Goal: Information Seeking & Learning: Learn about a topic

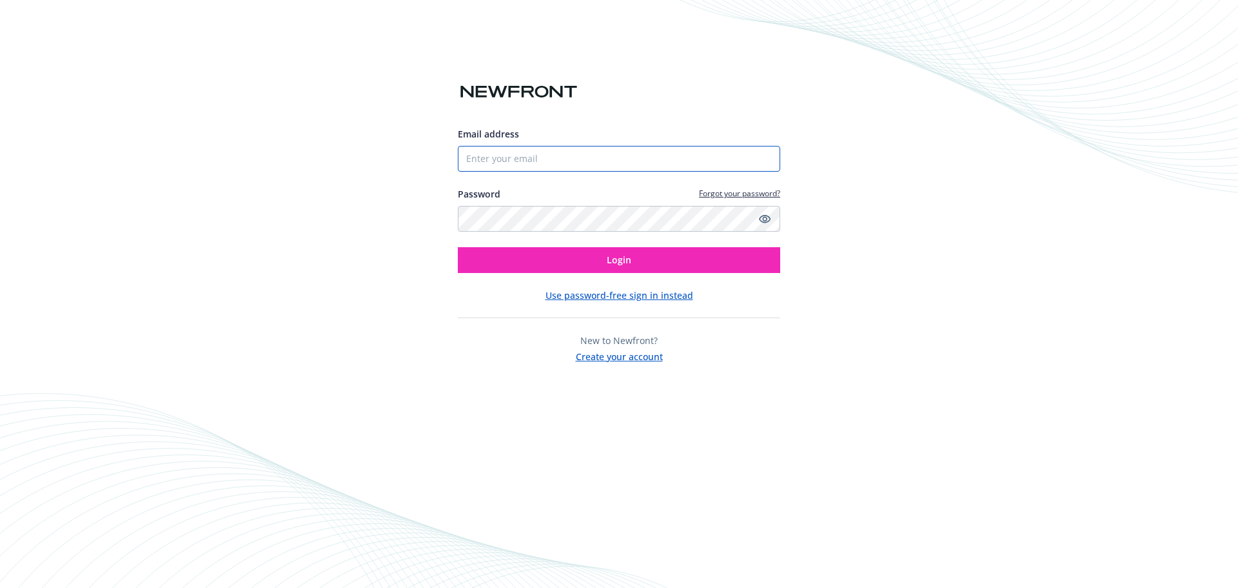
click at [499, 160] on input "Email address" at bounding box center [619, 159] width 323 height 26
paste input "kelle.johnson@beigene.com"
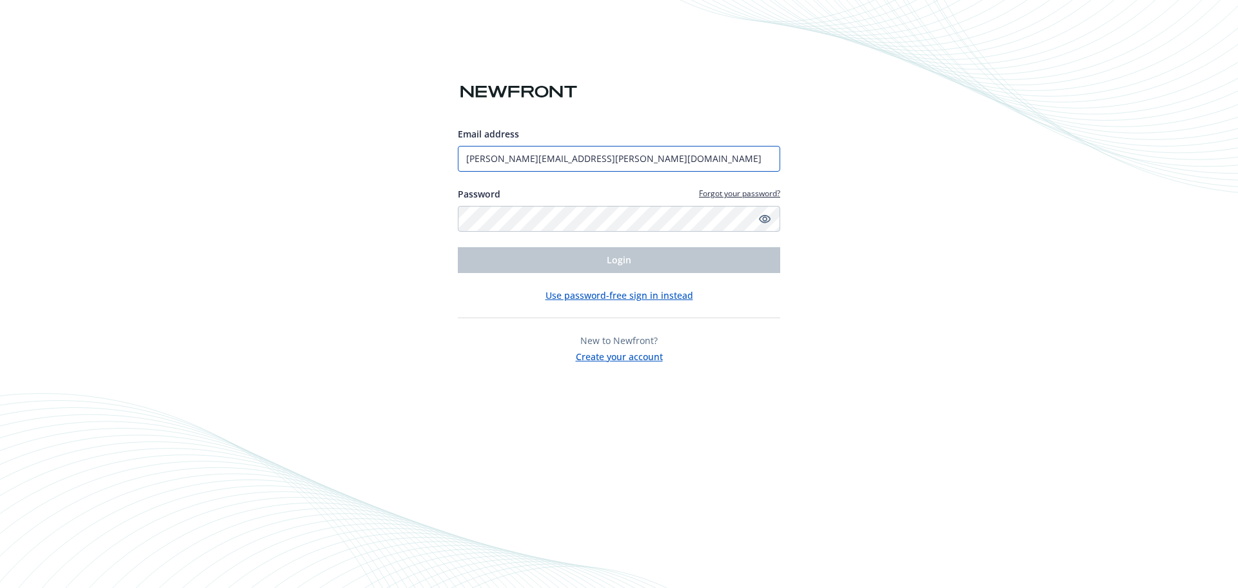
type input "kelle.johnson@beigene.com"
click at [406, 204] on div "Email address kelle.johnson@beigene.com Password Forgot your password? Login Us…" at bounding box center [619, 294] width 1238 height 588
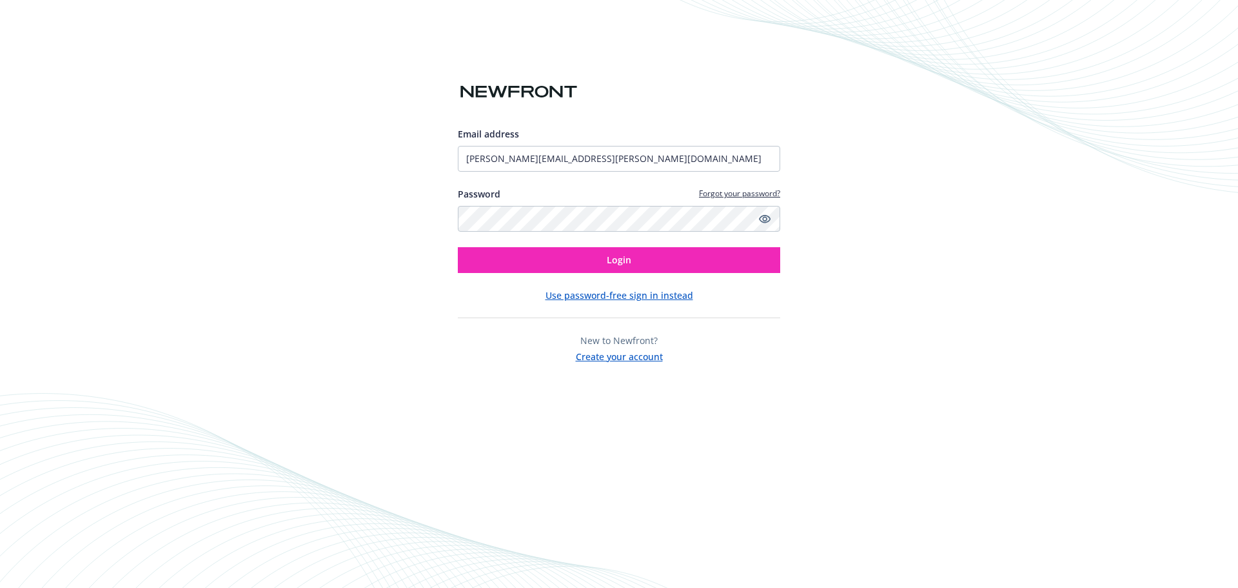
click at [390, 243] on div "Email address kelle.johnson@beigene.com Password Forgot your password? Login Us…" at bounding box center [619, 294] width 1238 height 588
click at [628, 263] on span "Login" at bounding box center [619, 259] width 25 height 12
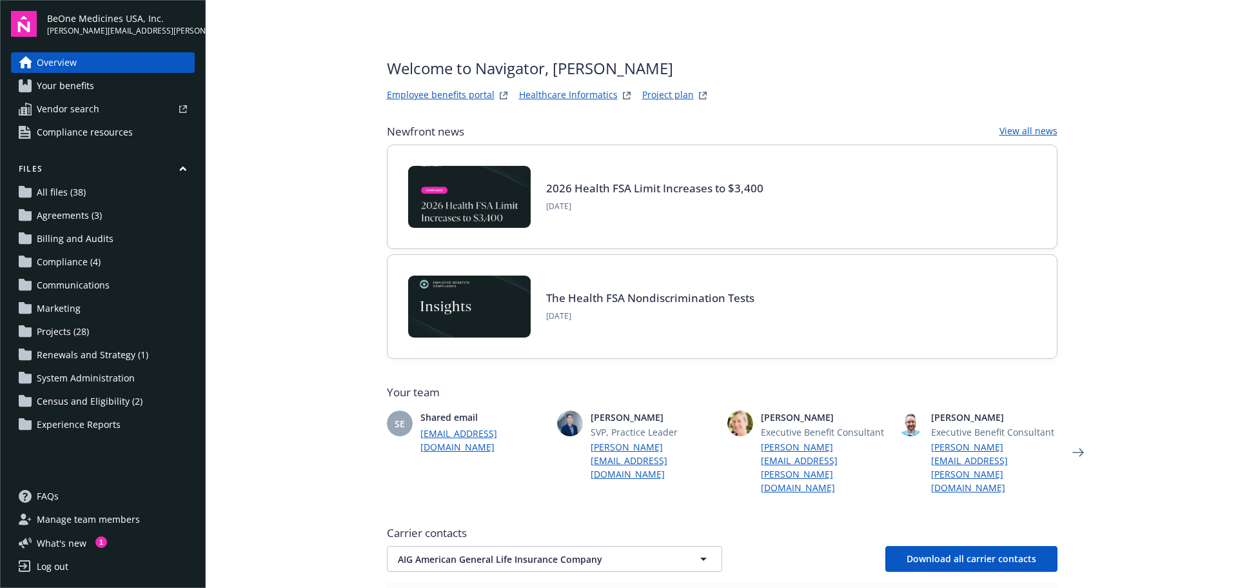
click at [71, 215] on span "Agreements (3)" at bounding box center [69, 215] width 65 height 21
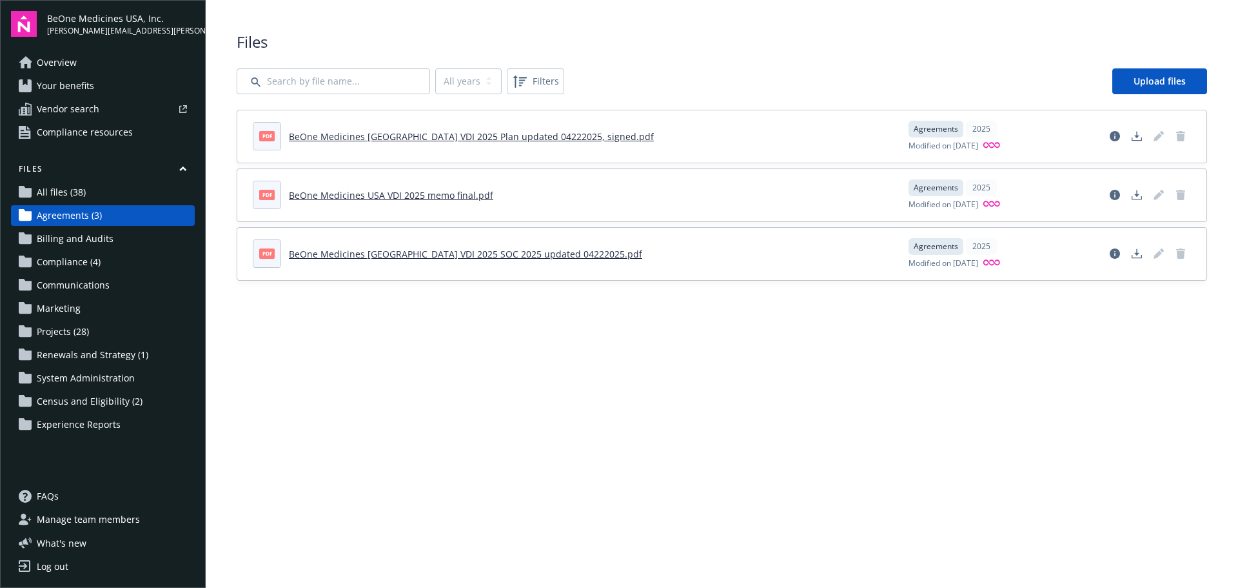
click at [67, 190] on span "All files (38)" at bounding box center [61, 192] width 49 height 21
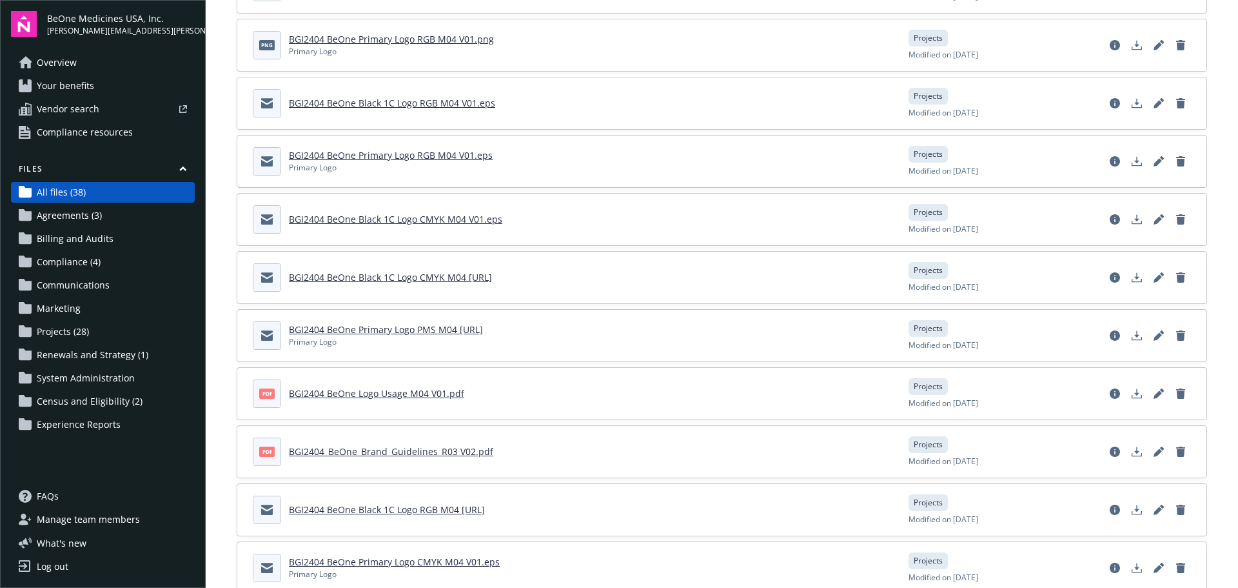
scroll to position [1759, 0]
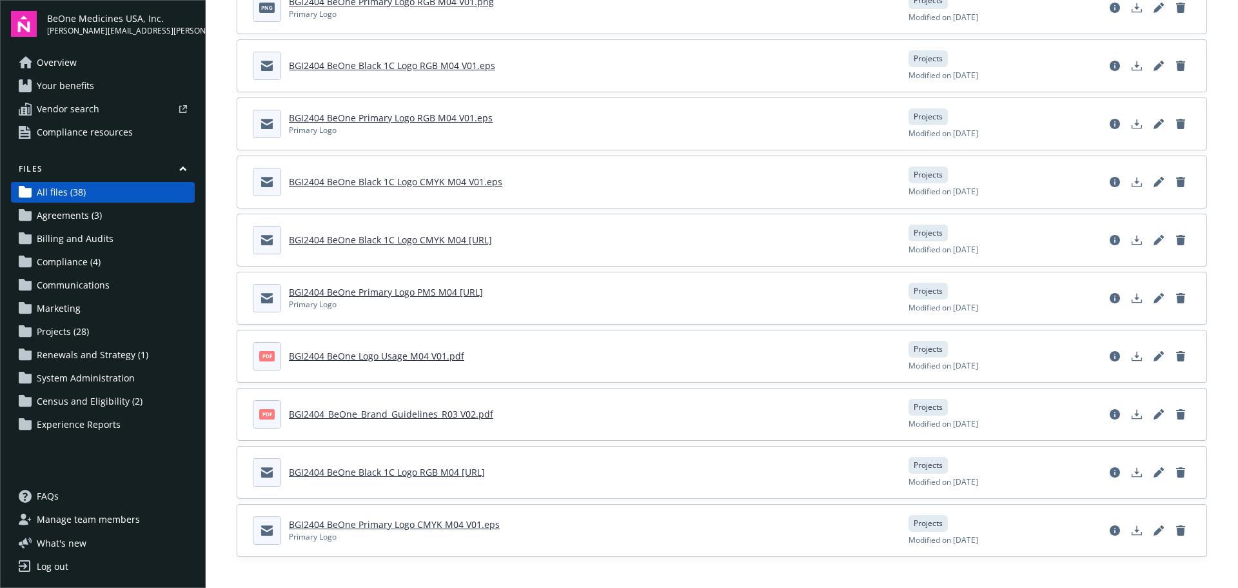
click at [92, 215] on span "Agreements (3)" at bounding box center [69, 215] width 65 height 21
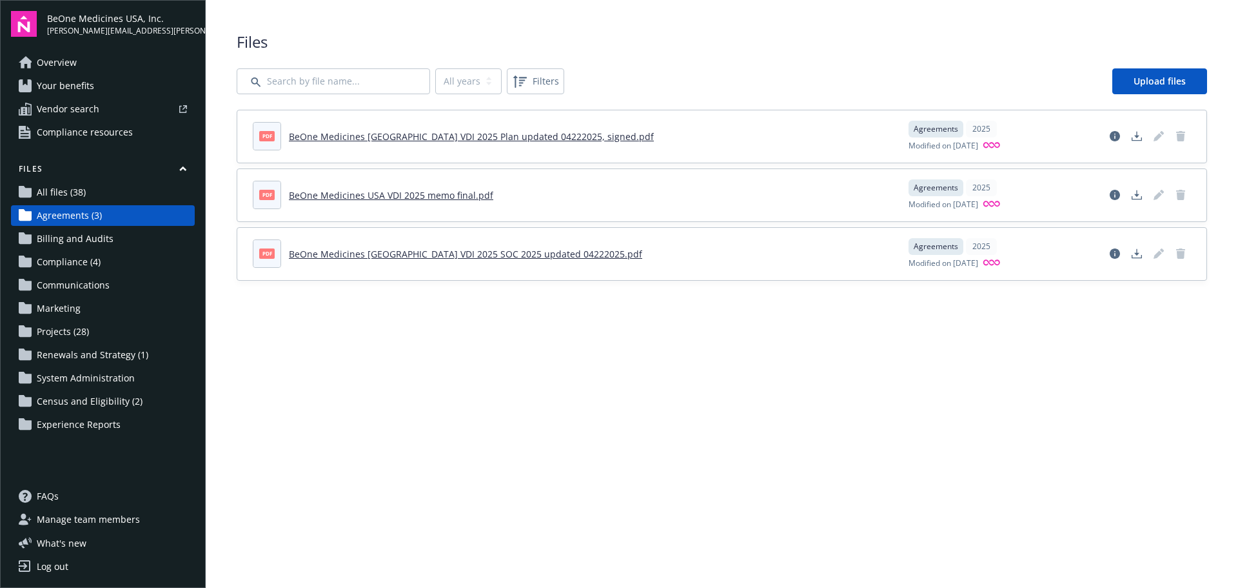
click at [68, 110] on span "Vendor search" at bounding box center [68, 109] width 63 height 21
click at [85, 253] on span "Compliance (4)" at bounding box center [69, 262] width 64 height 21
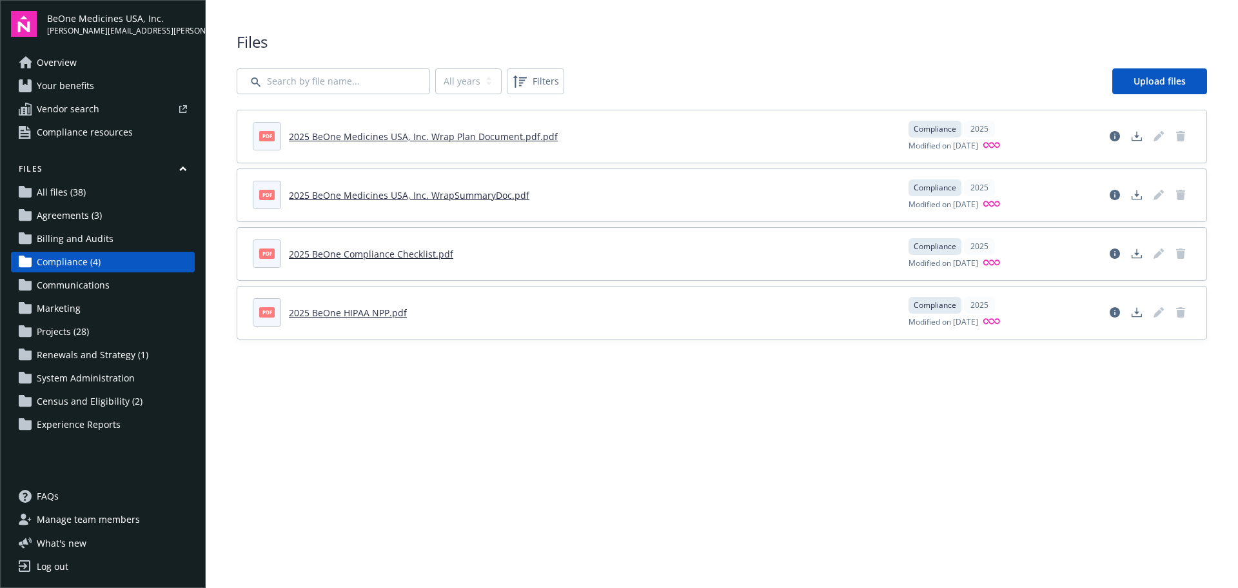
click at [85, 375] on span "System Administration" at bounding box center [86, 378] width 98 height 21
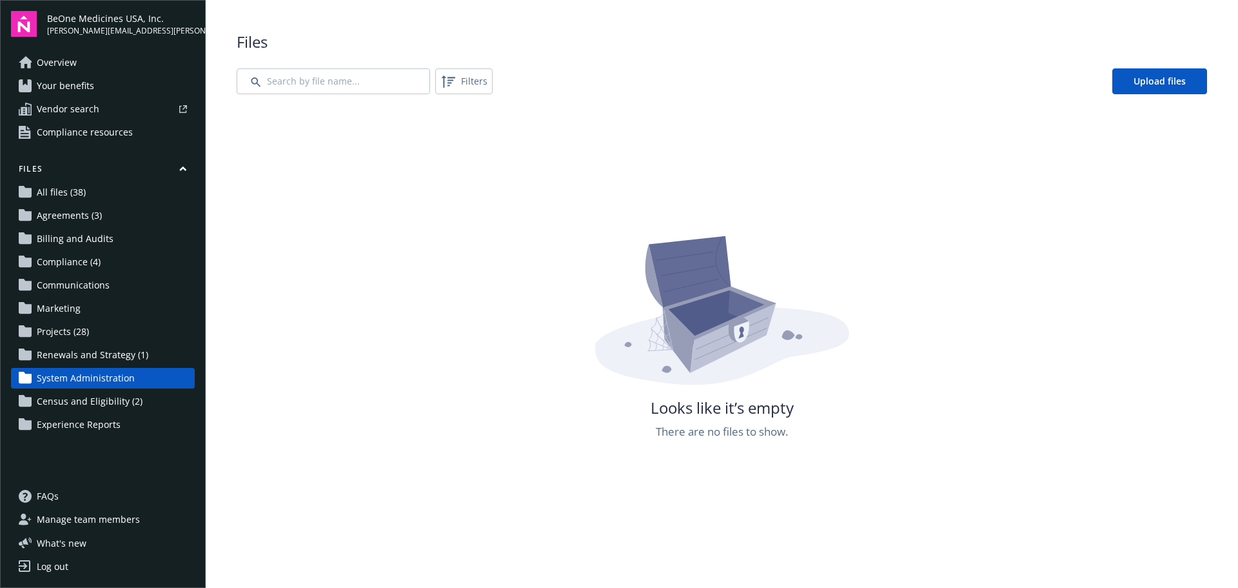
click at [85, 85] on span "Your benefits" at bounding box center [65, 85] width 57 height 21
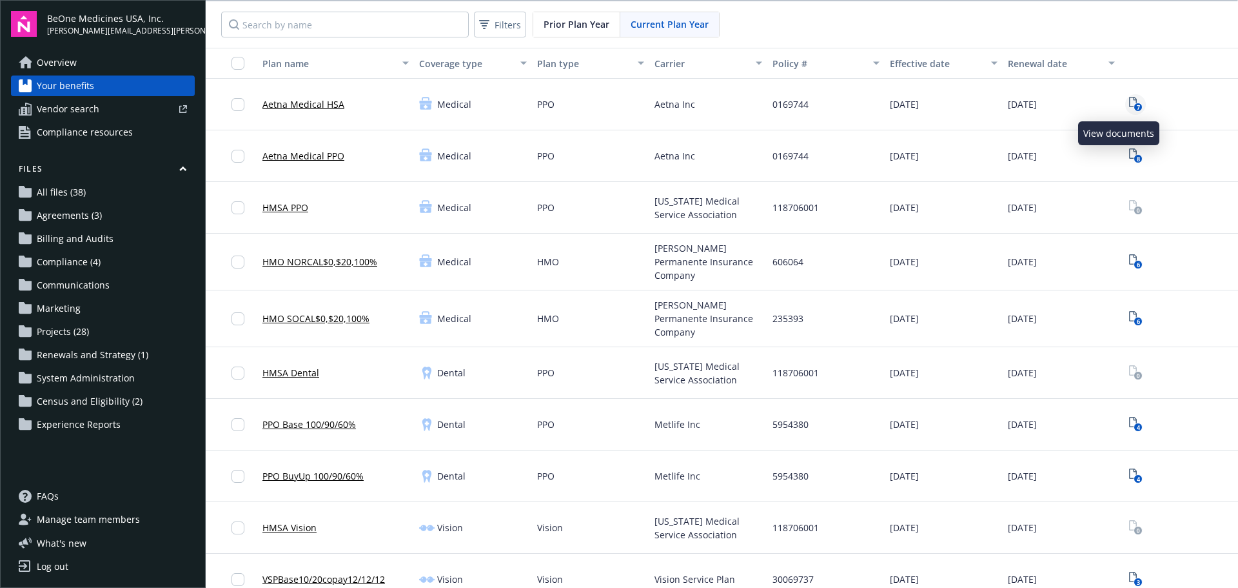
click at [1137, 105] on text "7" at bounding box center [1138, 107] width 3 height 8
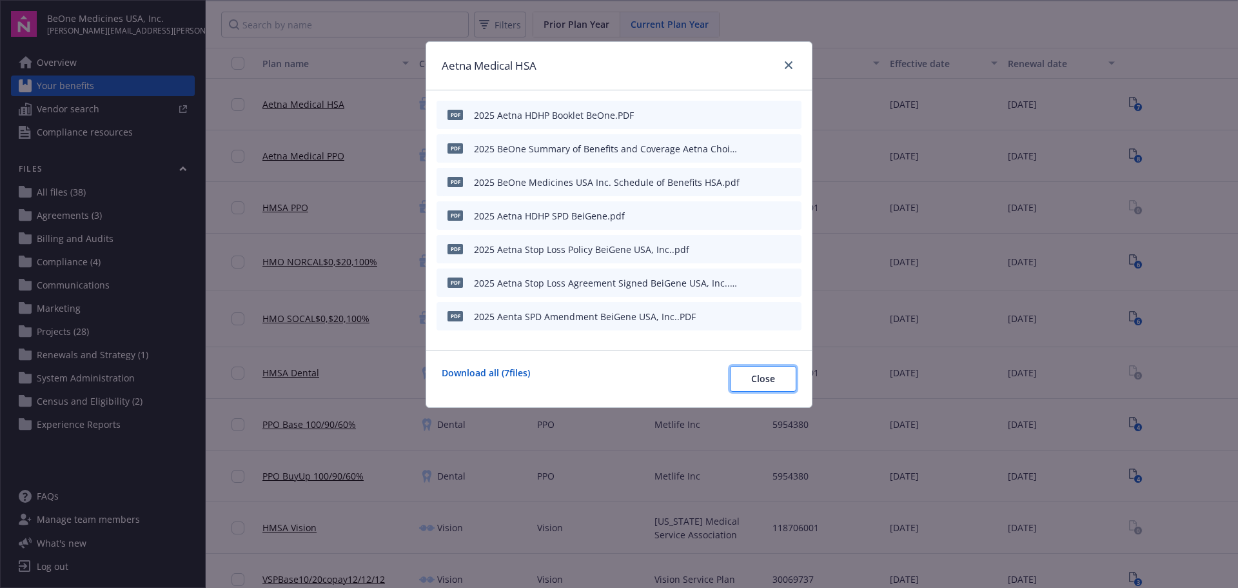
click at [760, 383] on span "Close" at bounding box center [763, 378] width 24 height 12
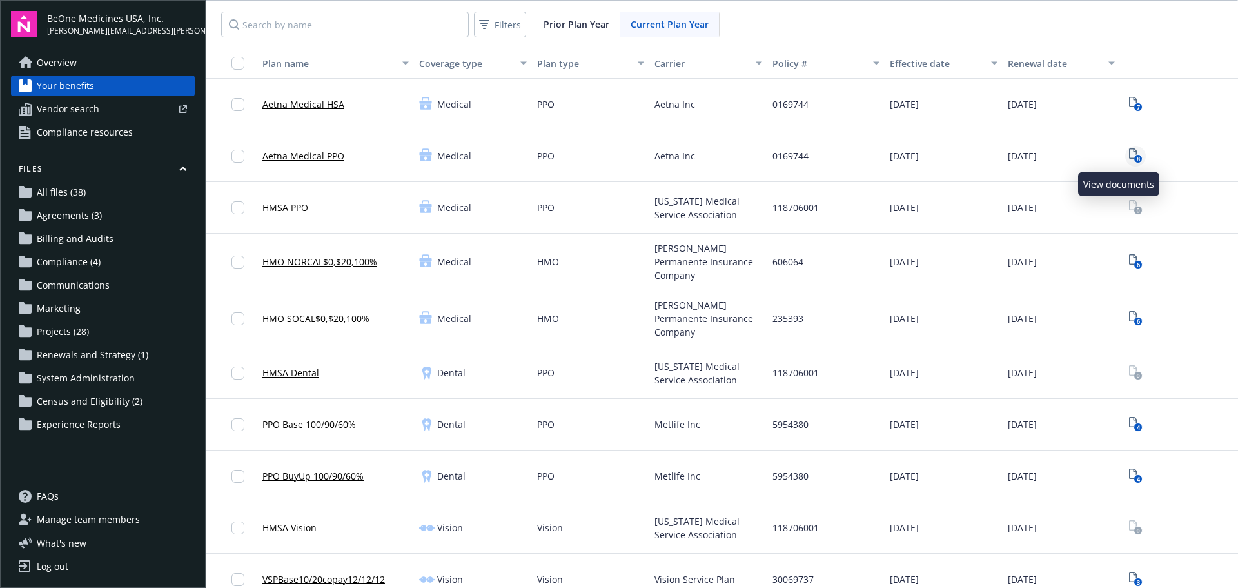
click at [1134, 155] on rect "View Plan Documents" at bounding box center [1138, 159] width 8 height 8
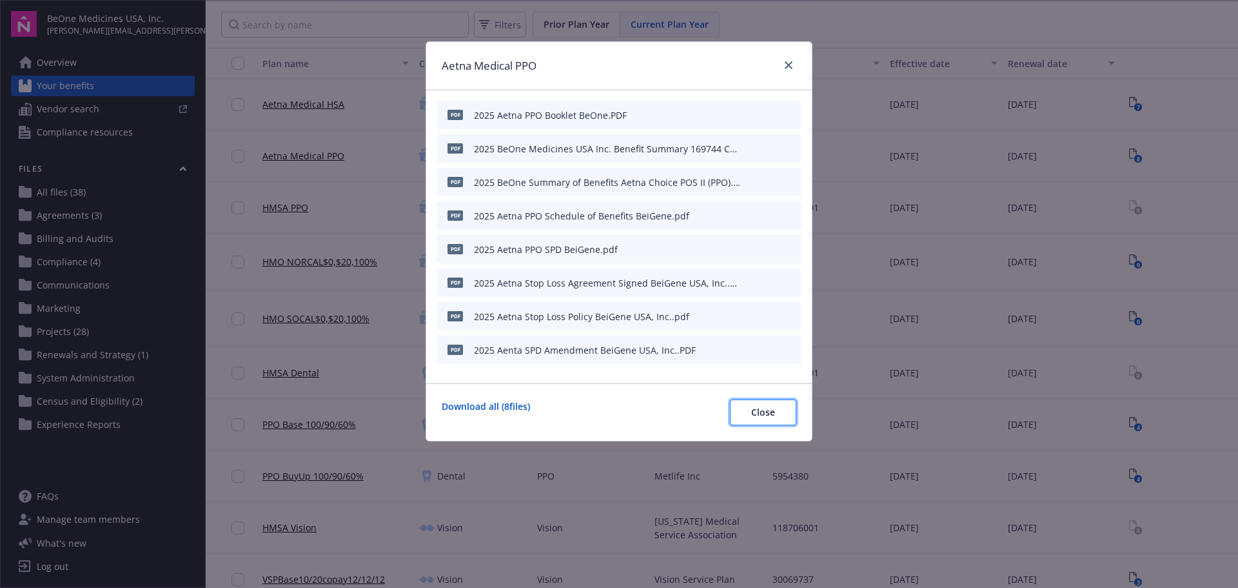
click at [758, 417] on span "Close" at bounding box center [763, 412] width 24 height 12
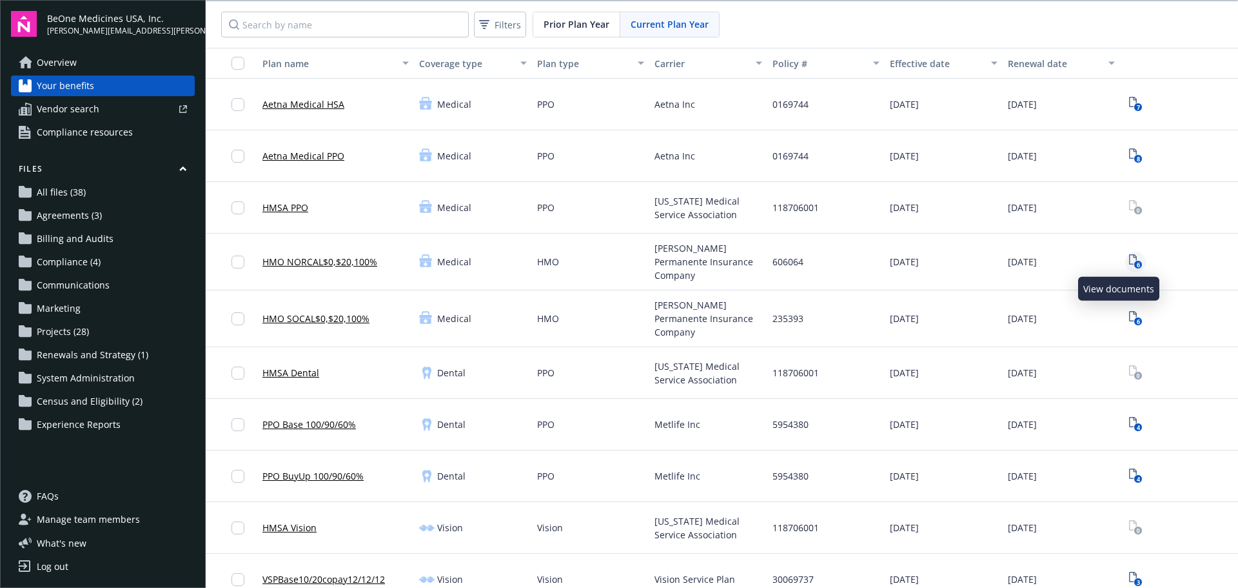
click at [1137, 263] on text "6" at bounding box center [1138, 265] width 3 height 8
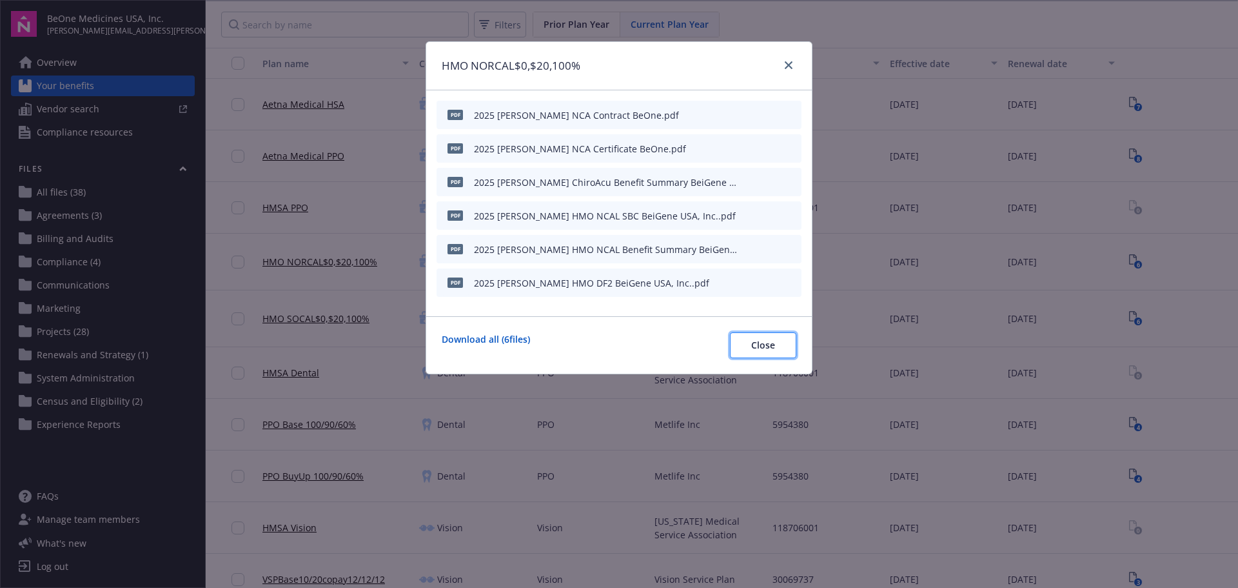
click at [755, 347] on span "Close" at bounding box center [763, 345] width 24 height 12
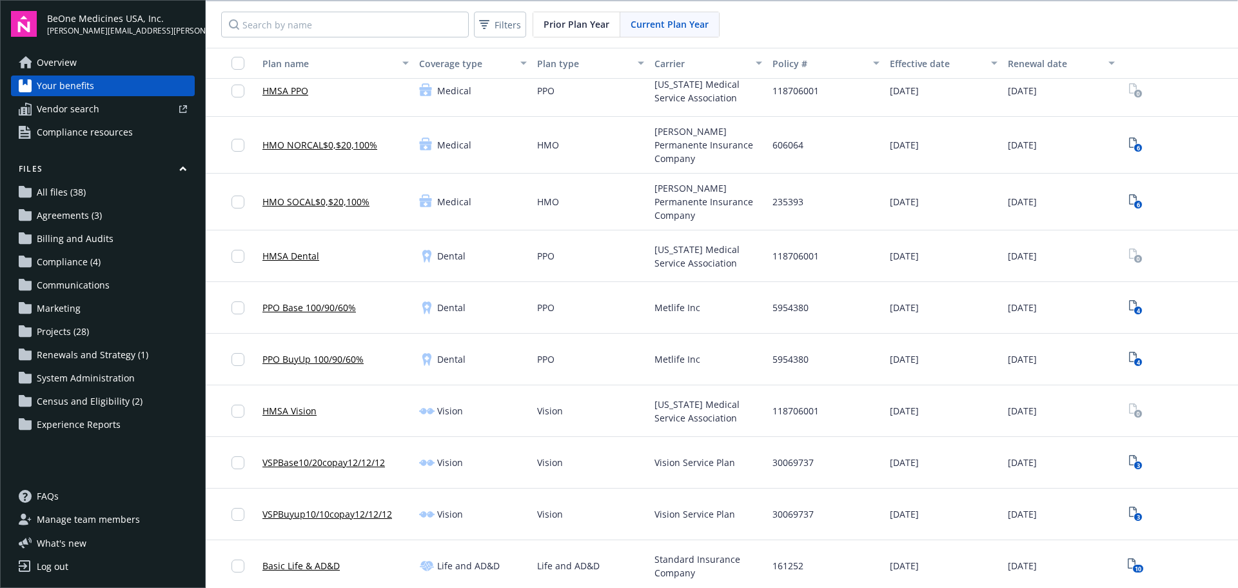
scroll to position [129, 0]
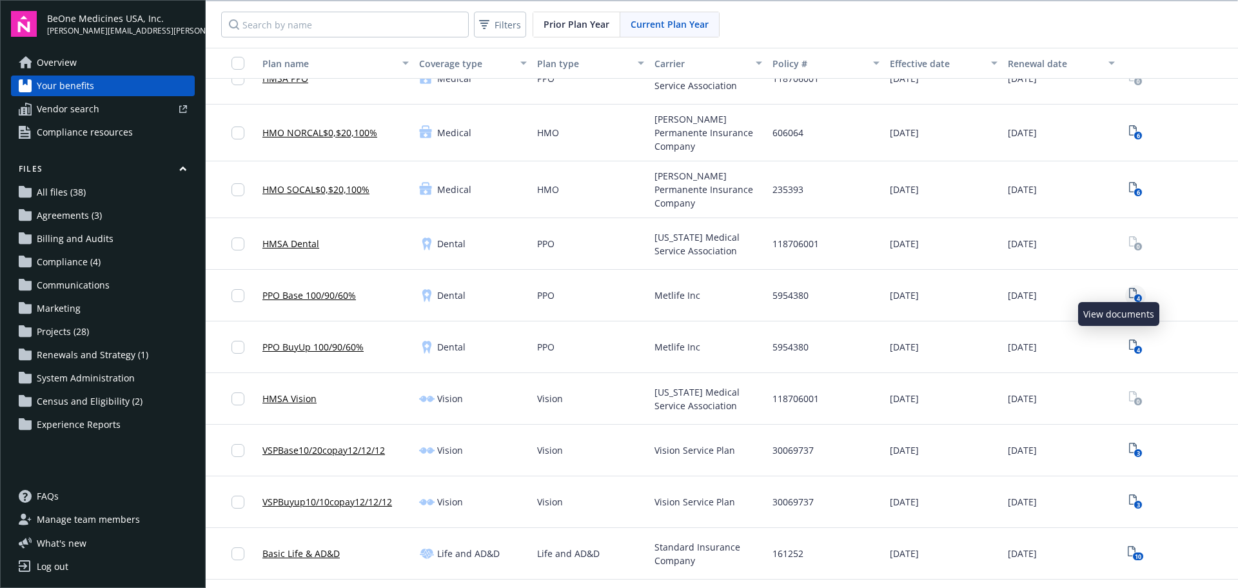
click at [1137, 294] on text "4" at bounding box center [1138, 298] width 3 height 8
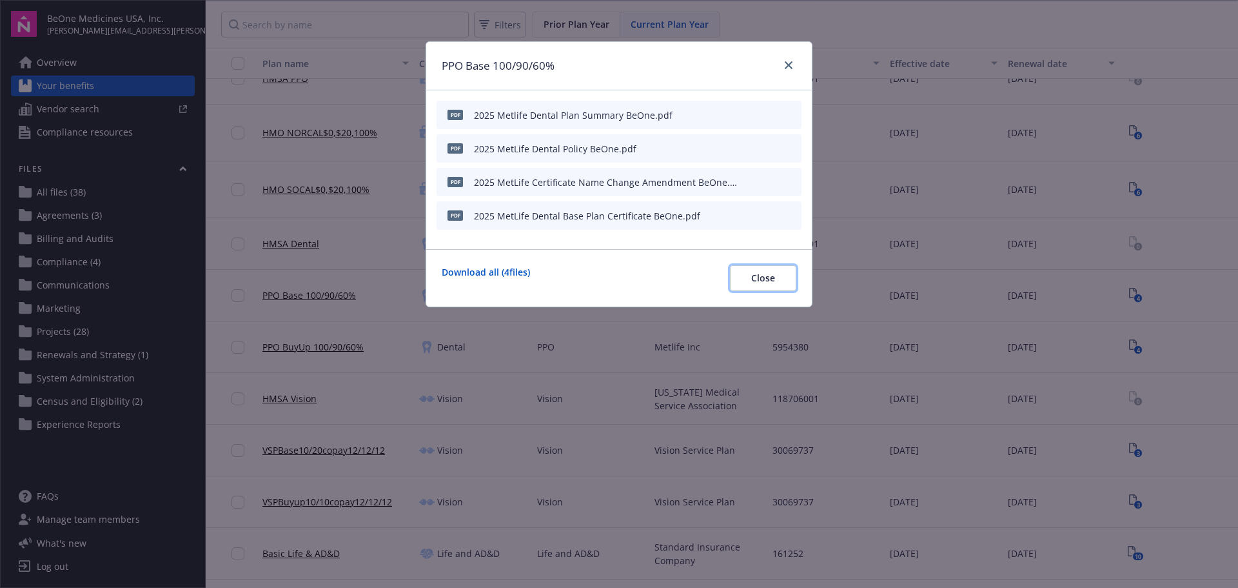
click at [768, 281] on span "Close" at bounding box center [763, 278] width 24 height 12
